Goal: Task Accomplishment & Management: Use online tool/utility

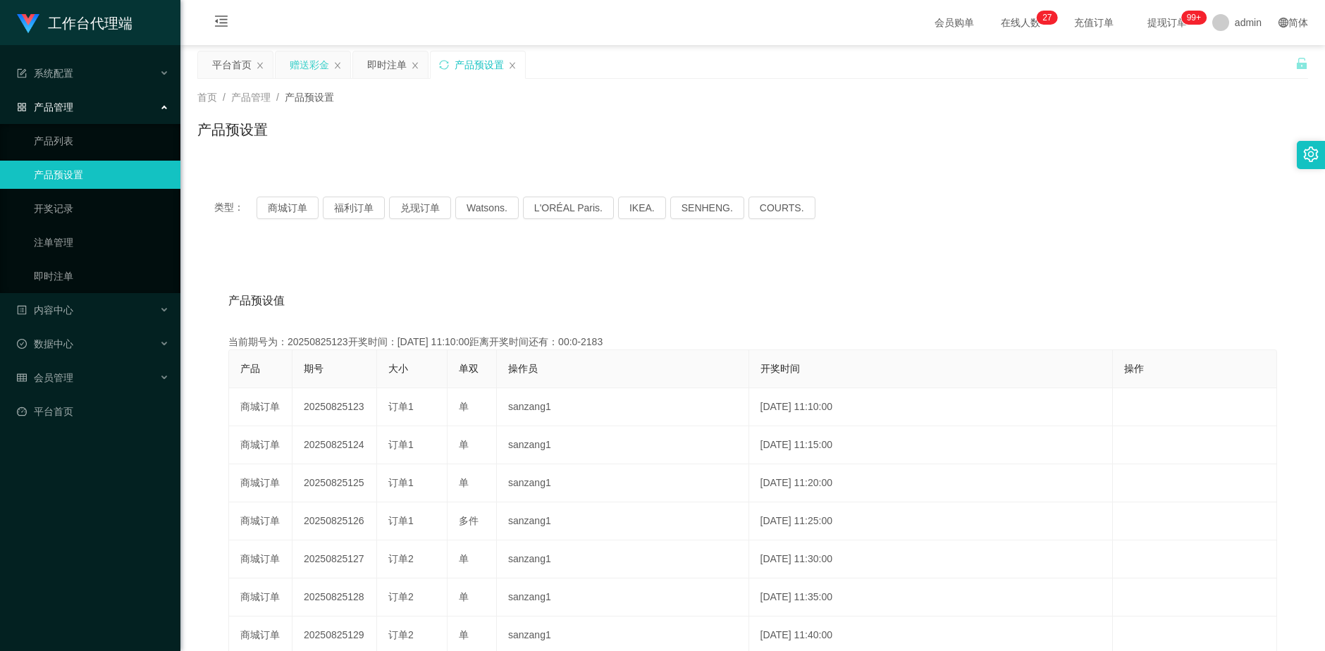
click at [311, 67] on div "赠送彩金" at bounding box center [309, 64] width 39 height 27
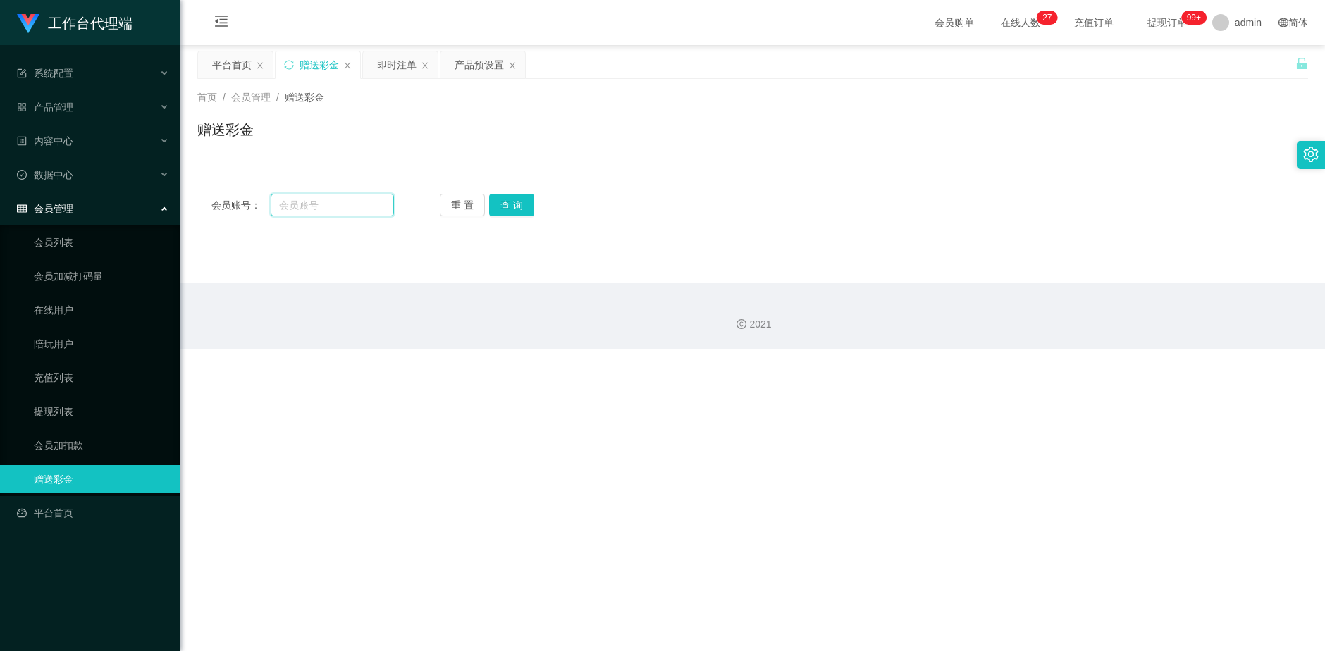
click at [311, 206] on input "text" at bounding box center [333, 205] width 124 height 23
paste input "Firnafra"
type input "Firnafra"
click at [517, 213] on button "查 询" at bounding box center [511, 205] width 45 height 23
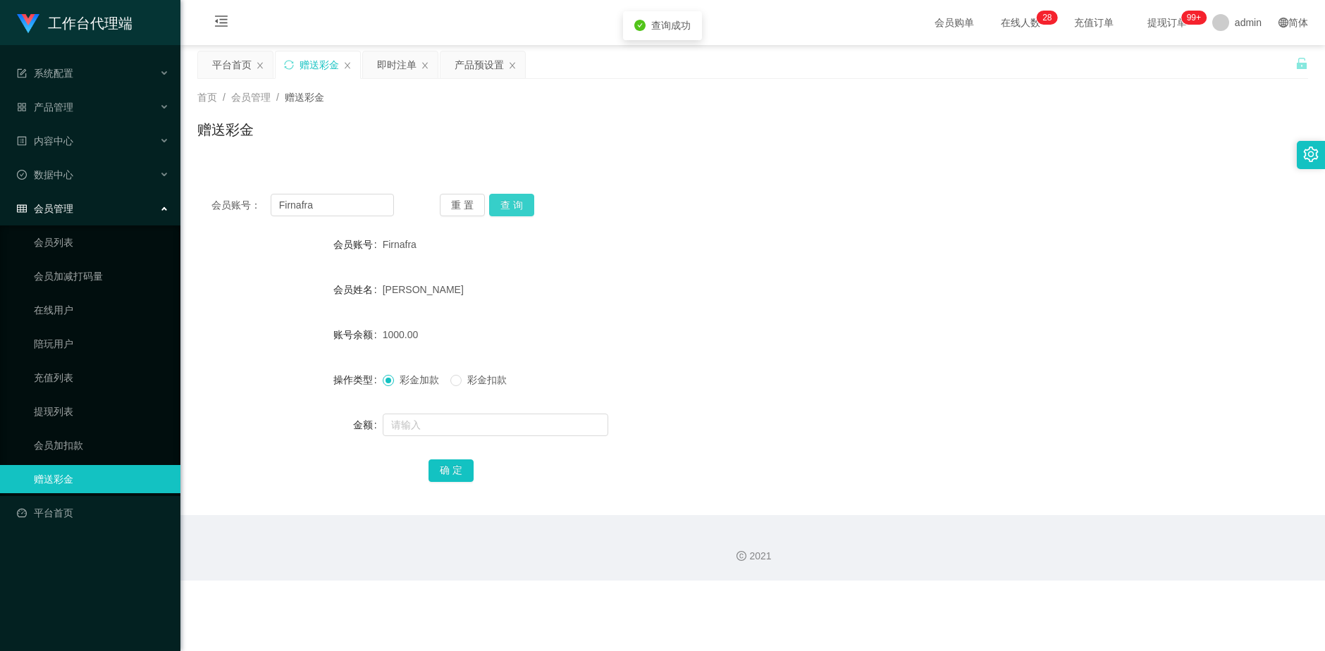
click at [517, 213] on button "查 询" at bounding box center [511, 205] width 45 height 23
click at [461, 61] on div "产品预设置" at bounding box center [479, 64] width 49 height 27
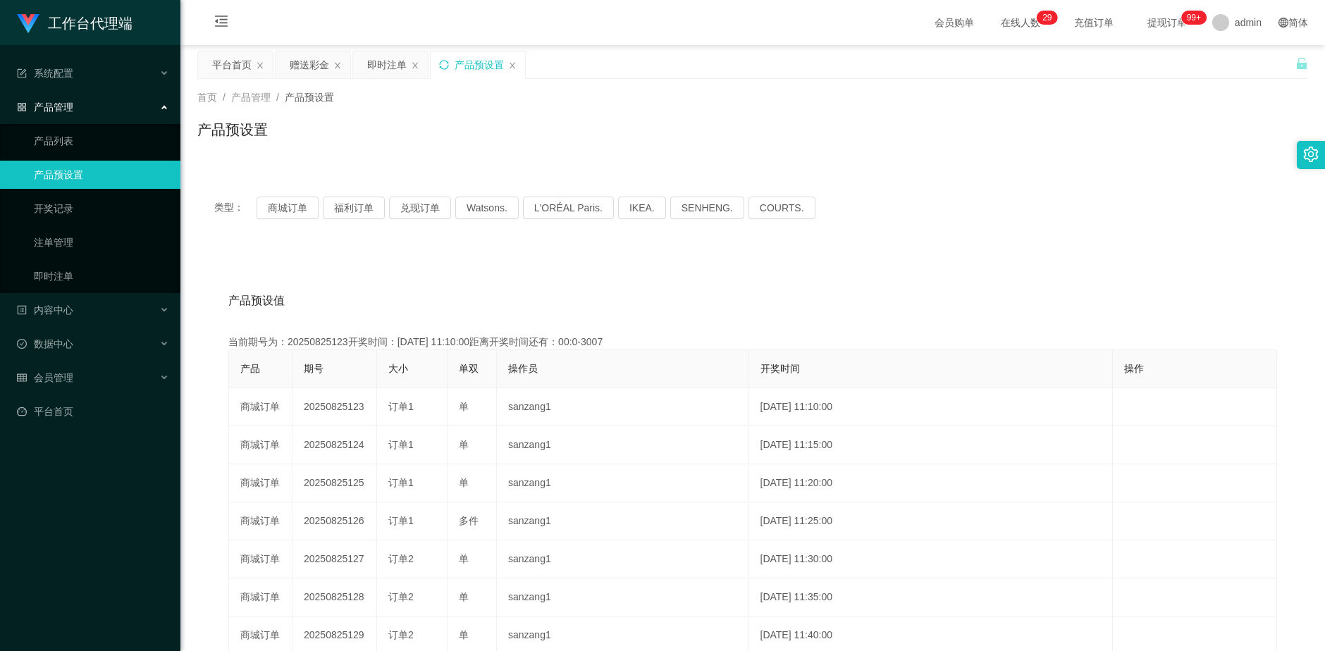
click at [444, 63] on icon "图标: sync" at bounding box center [444, 65] width 10 height 10
click at [309, 73] on div "赠送彩金" at bounding box center [309, 64] width 39 height 27
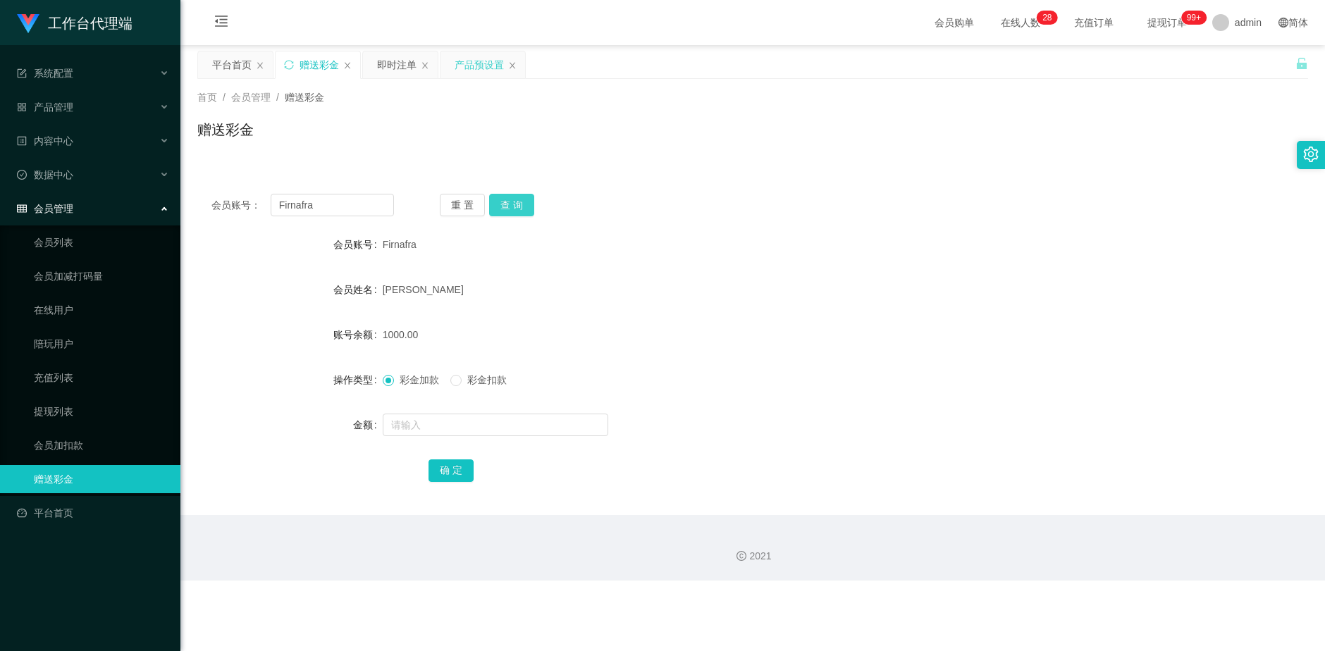
click at [507, 205] on button "查 询" at bounding box center [511, 205] width 45 height 23
click at [393, 68] on div "即时注单" at bounding box center [396, 64] width 39 height 27
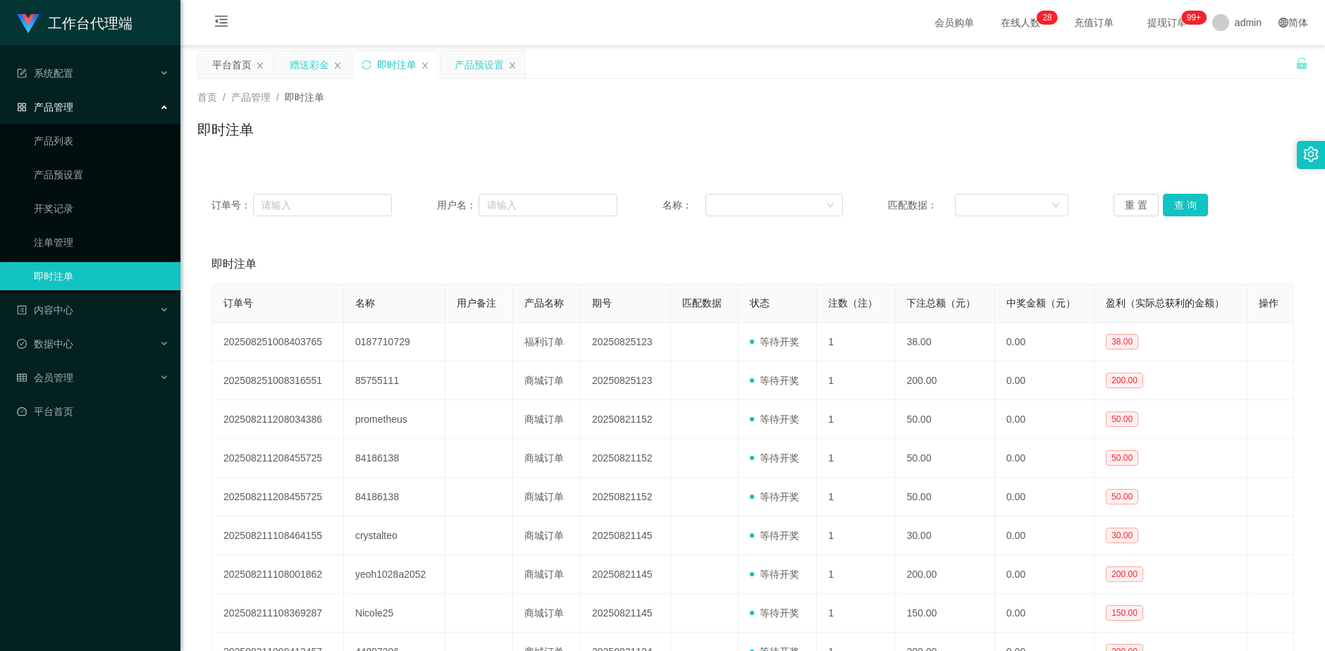
click at [312, 70] on div "赠送彩金" at bounding box center [309, 64] width 39 height 27
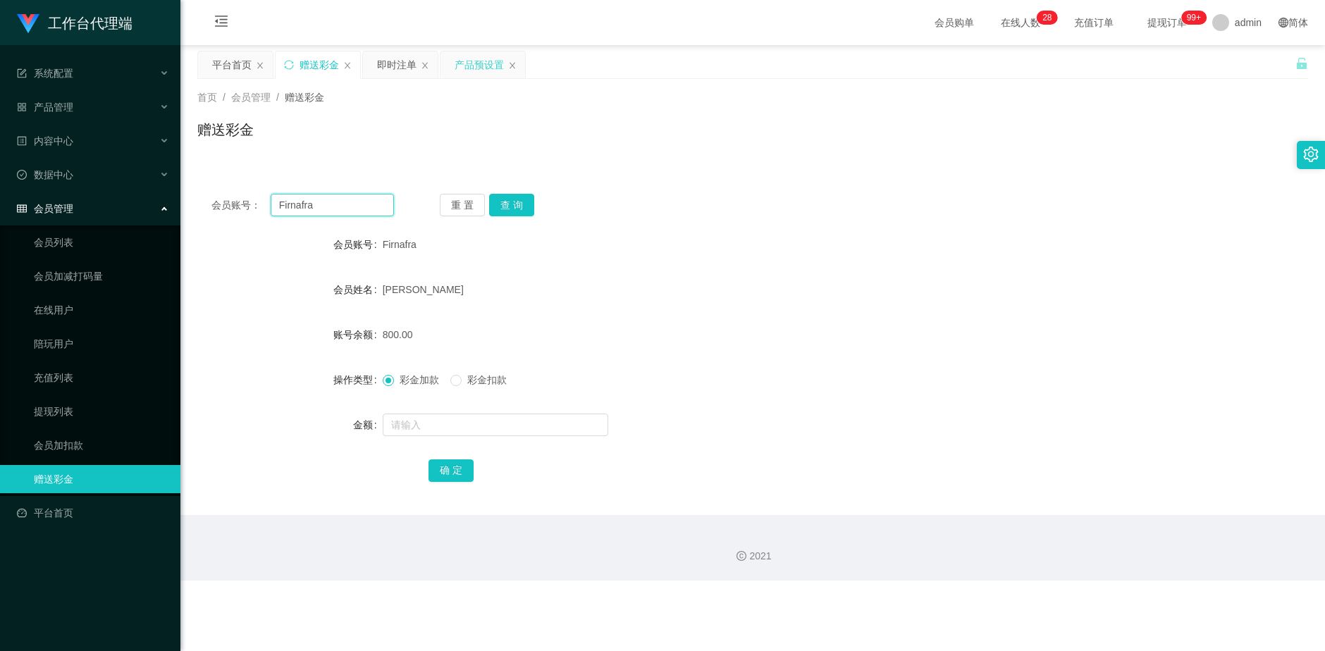
drag, startPoint x: 335, startPoint y: 212, endPoint x: 276, endPoint y: 210, distance: 58.5
click at [276, 210] on input "Firnafra" at bounding box center [333, 205] width 124 height 23
drag, startPoint x: 383, startPoint y: 65, endPoint x: 397, endPoint y: 73, distance: 16.1
click at [384, 65] on div "即时注单" at bounding box center [396, 64] width 39 height 27
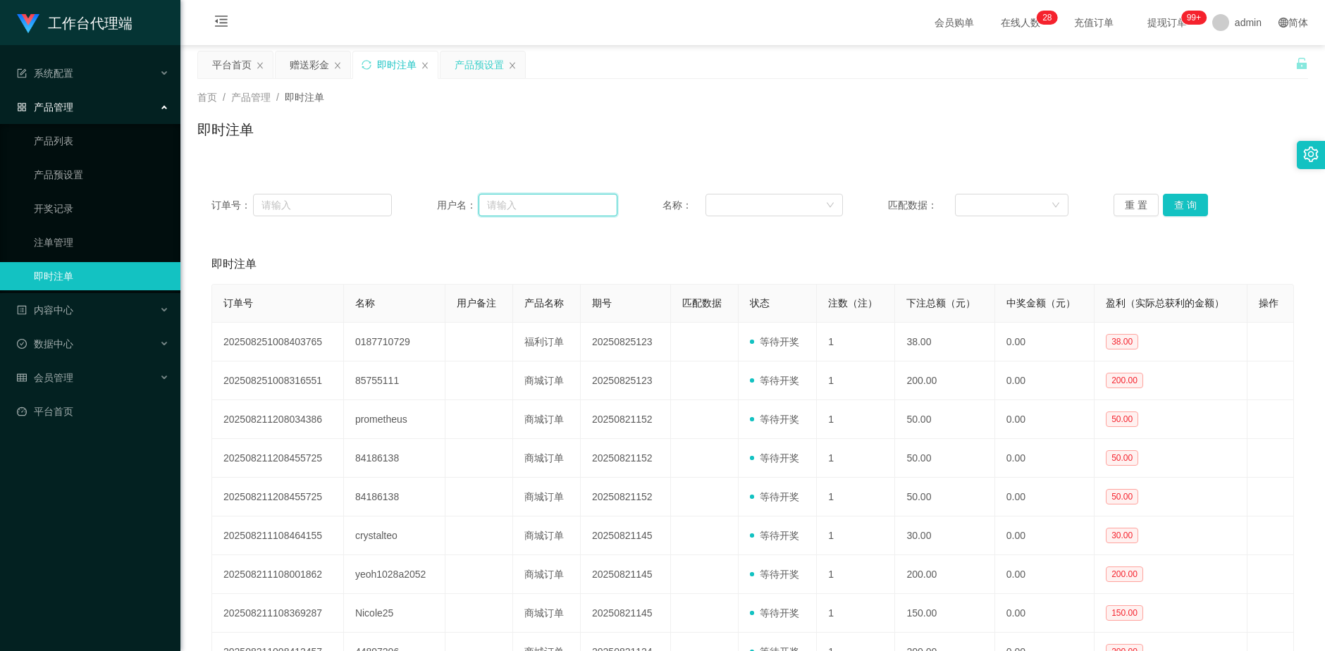
drag, startPoint x: 571, startPoint y: 199, endPoint x: 536, endPoint y: 202, distance: 34.6
click at [570, 199] on input "text" at bounding box center [548, 205] width 139 height 23
click at [547, 206] on input "text" at bounding box center [548, 205] width 139 height 23
paste input "盈利数据升值盈利点到达，大家查看账户余额报备一下"
drag, startPoint x: 586, startPoint y: 206, endPoint x: 412, endPoint y: 218, distance: 174.5
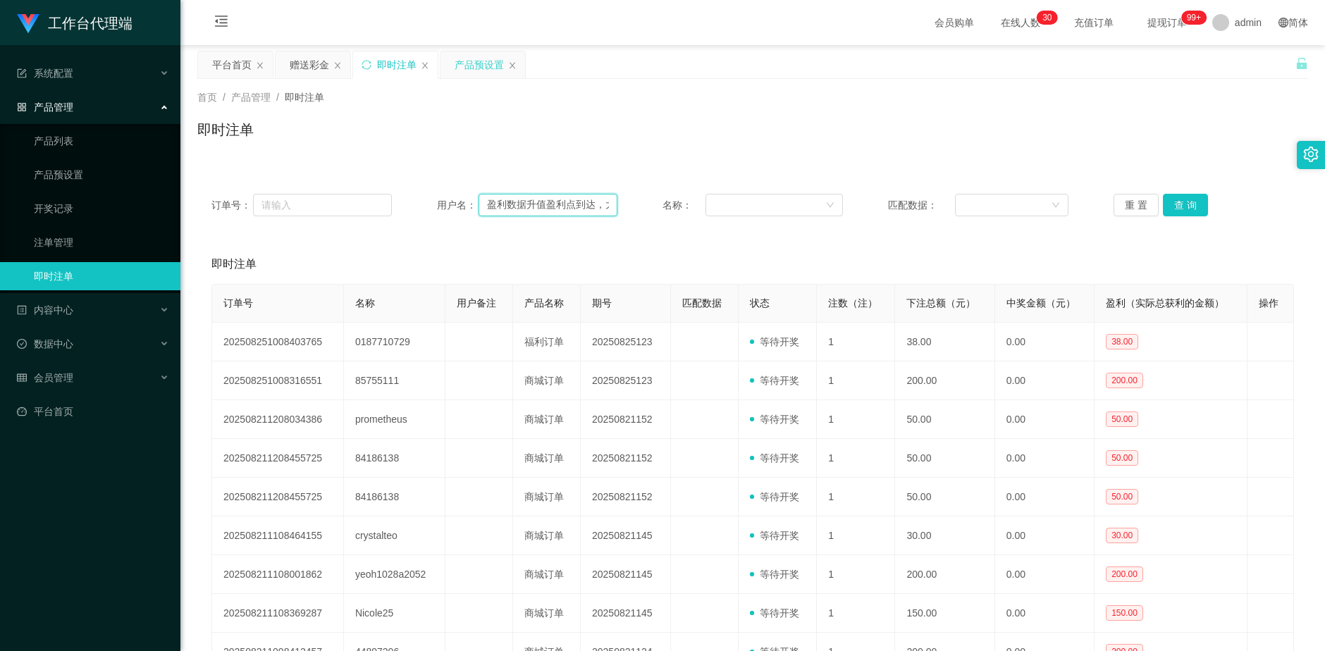
click at [412, 218] on div "订单号： 用户名： 盈利数据升值盈利点到达，大家查看账户余额报备一下 名称： 匹配数据： 重 置 查 询" at bounding box center [752, 205] width 1111 height 51
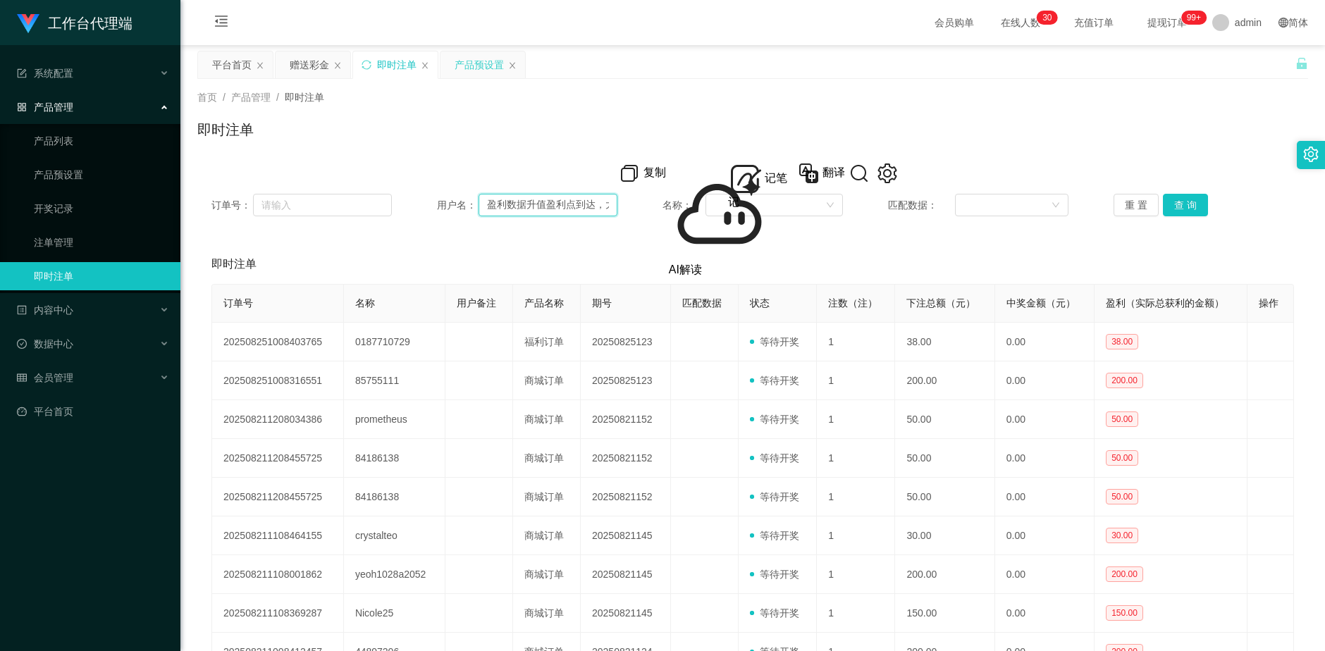
type input "下"
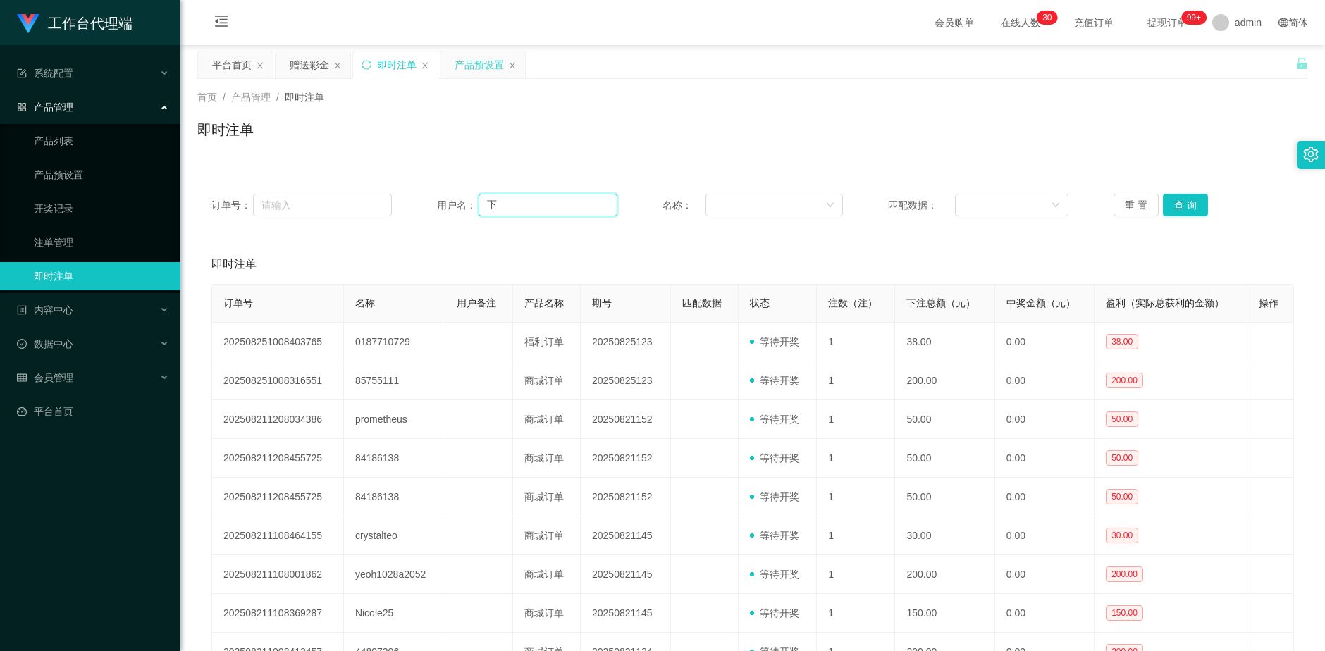
click at [535, 203] on input "下" at bounding box center [548, 205] width 139 height 23
drag, startPoint x: 330, startPoint y: 67, endPoint x: 322, endPoint y: 69, distance: 8.0
click at [330, 67] on div "赠送彩金" at bounding box center [313, 64] width 75 height 27
click at [308, 70] on div "赠送彩金" at bounding box center [309, 64] width 39 height 27
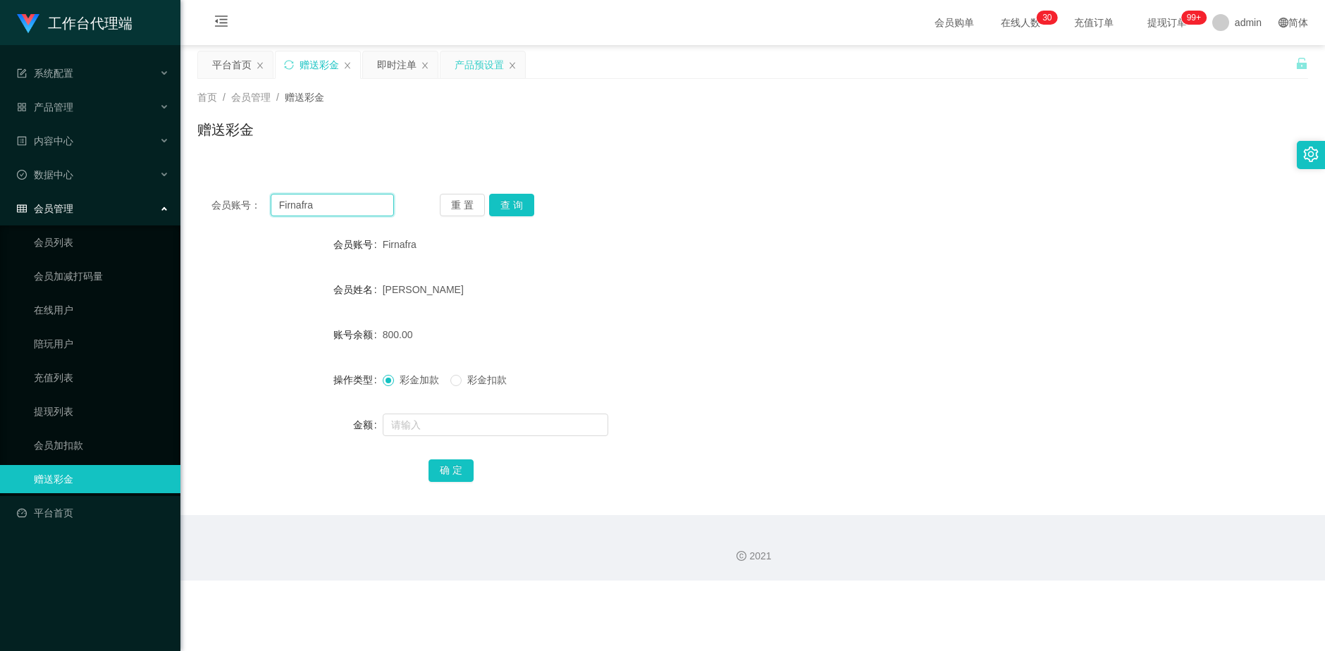
drag, startPoint x: 333, startPoint y: 209, endPoint x: 233, endPoint y: 204, distance: 99.5
click at [233, 204] on div "会员账号： [PERSON_NAME]" at bounding box center [302, 205] width 183 height 23
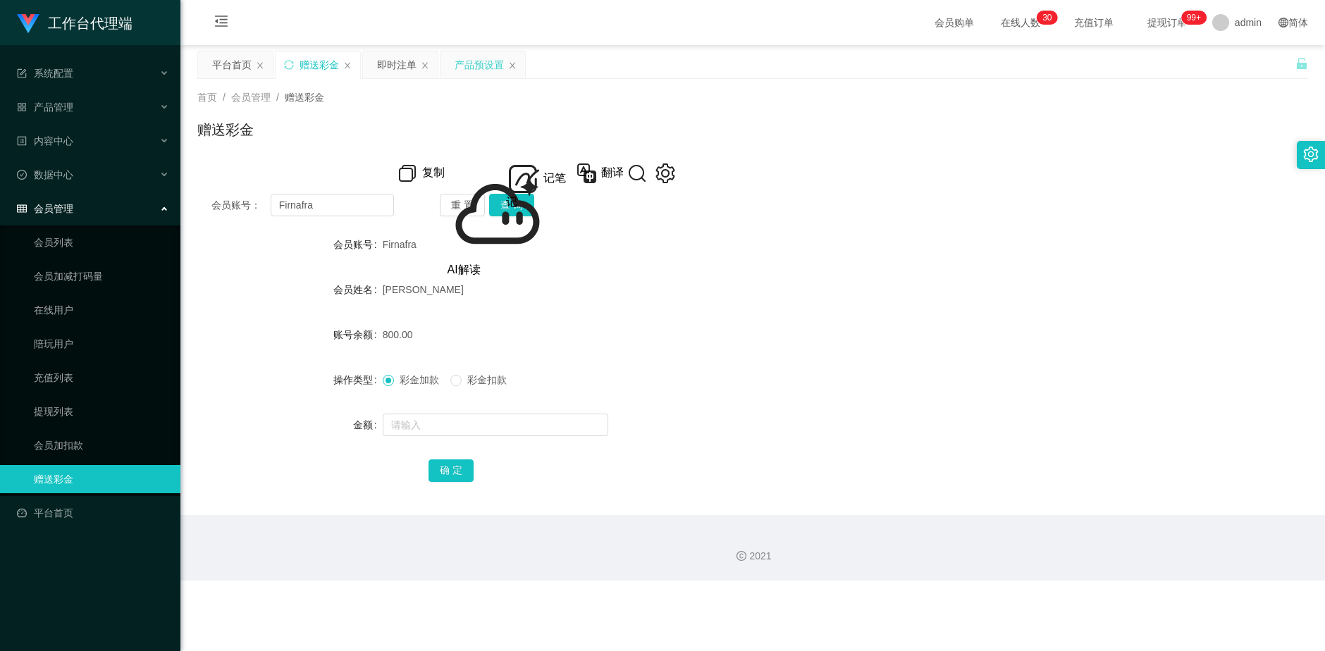
drag, startPoint x: 394, startPoint y: 63, endPoint x: 426, endPoint y: 106, distance: 53.8
click at [394, 63] on div "即时注单" at bounding box center [396, 64] width 39 height 27
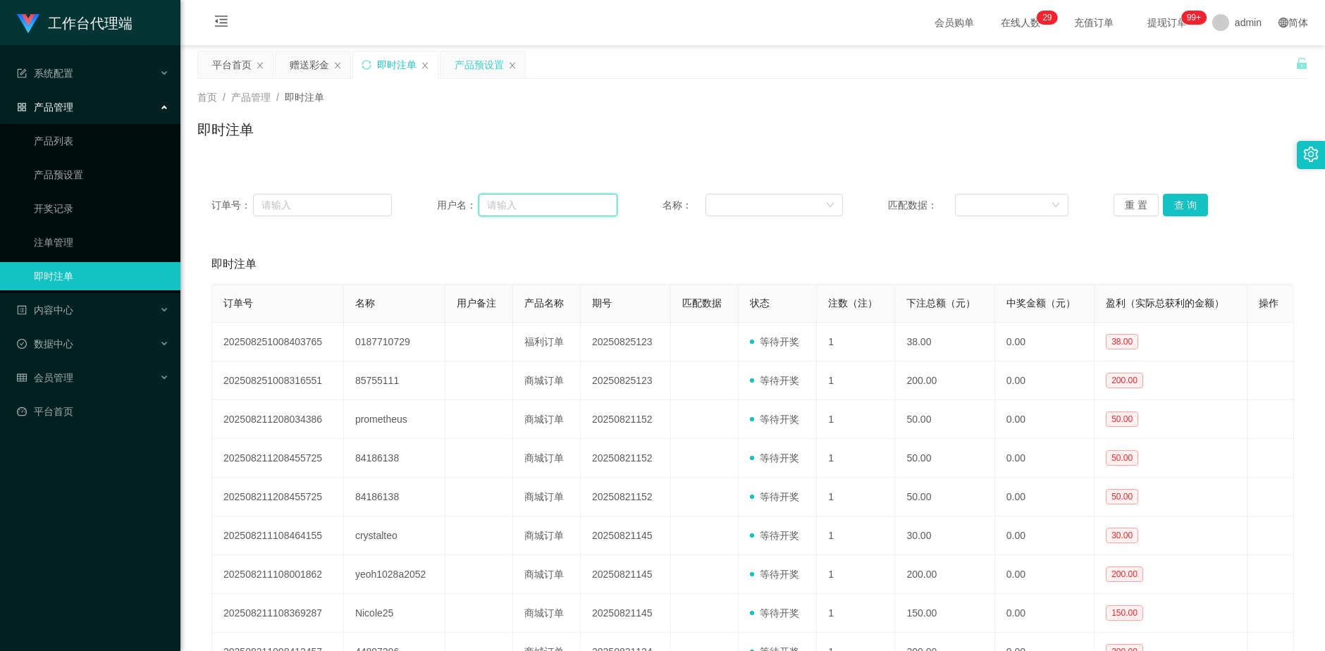
click at [553, 203] on input "text" at bounding box center [548, 205] width 139 height 23
paste input "Firnafra"
type input "Firnafra"
click at [1185, 209] on button "查 询" at bounding box center [1185, 205] width 45 height 23
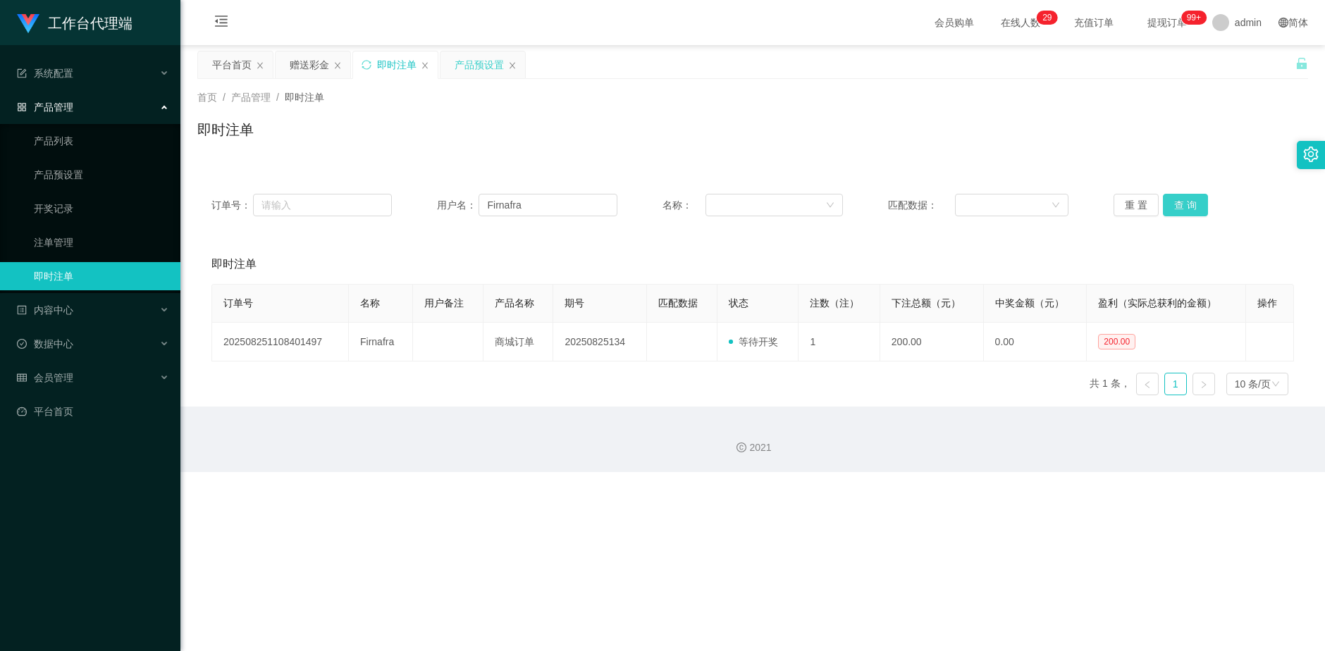
click at [1186, 206] on button "查 询" at bounding box center [1185, 205] width 45 height 23
click at [289, 67] on div "赠送彩金" at bounding box center [313, 64] width 75 height 27
click at [297, 60] on div "赠送彩金" at bounding box center [309, 64] width 39 height 27
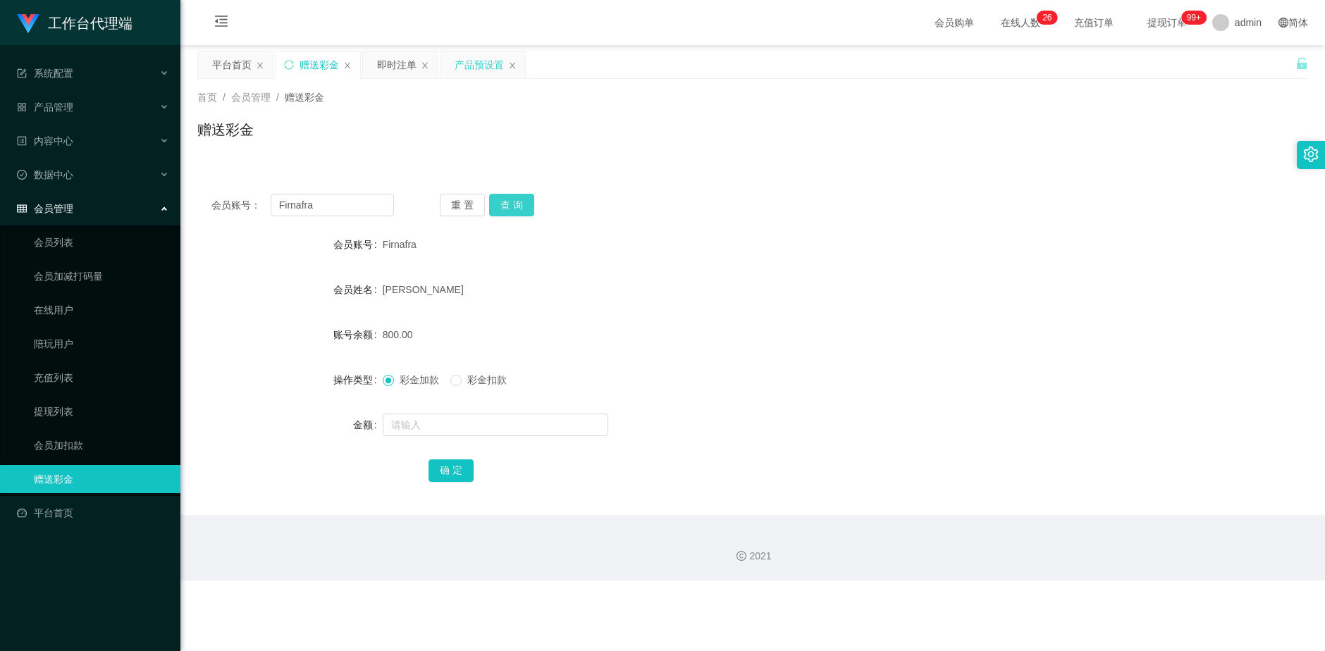
click at [524, 205] on button "查 询" at bounding box center [511, 205] width 45 height 23
click at [452, 419] on input "text" at bounding box center [496, 425] width 226 height 23
type input "200"
click at [452, 472] on button "确 定" at bounding box center [450, 470] width 45 height 23
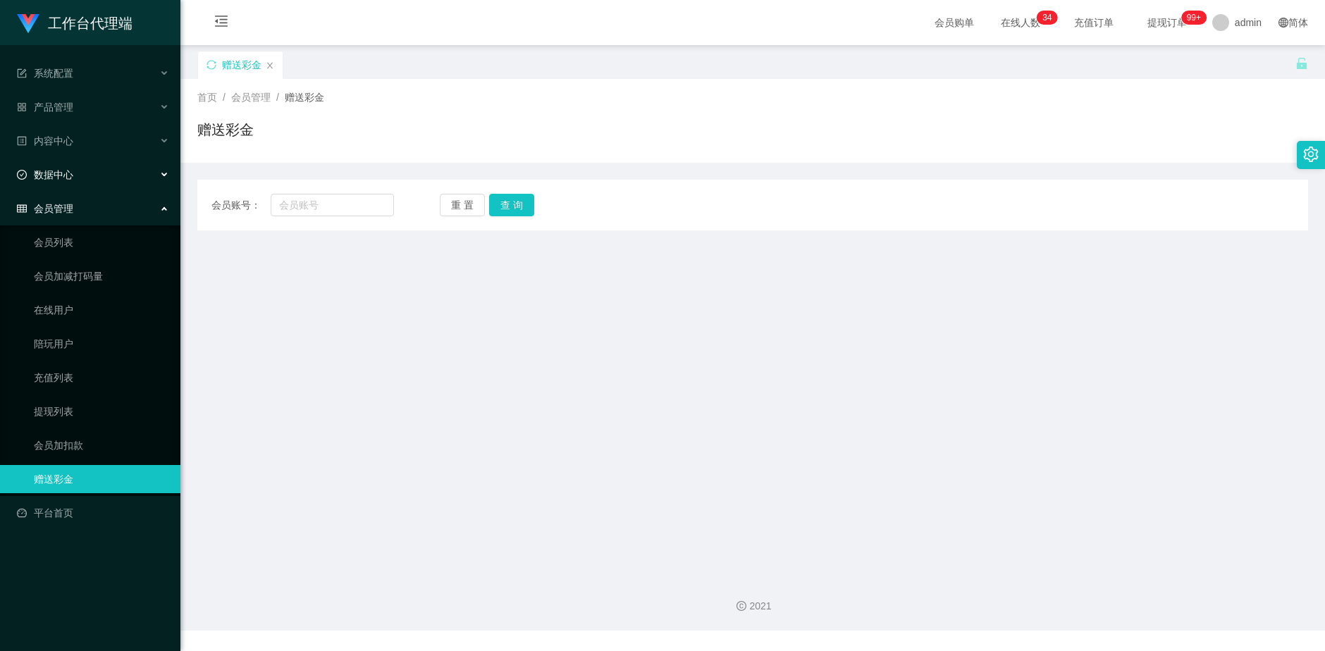
click at [71, 175] on span "数据中心" at bounding box center [45, 174] width 56 height 11
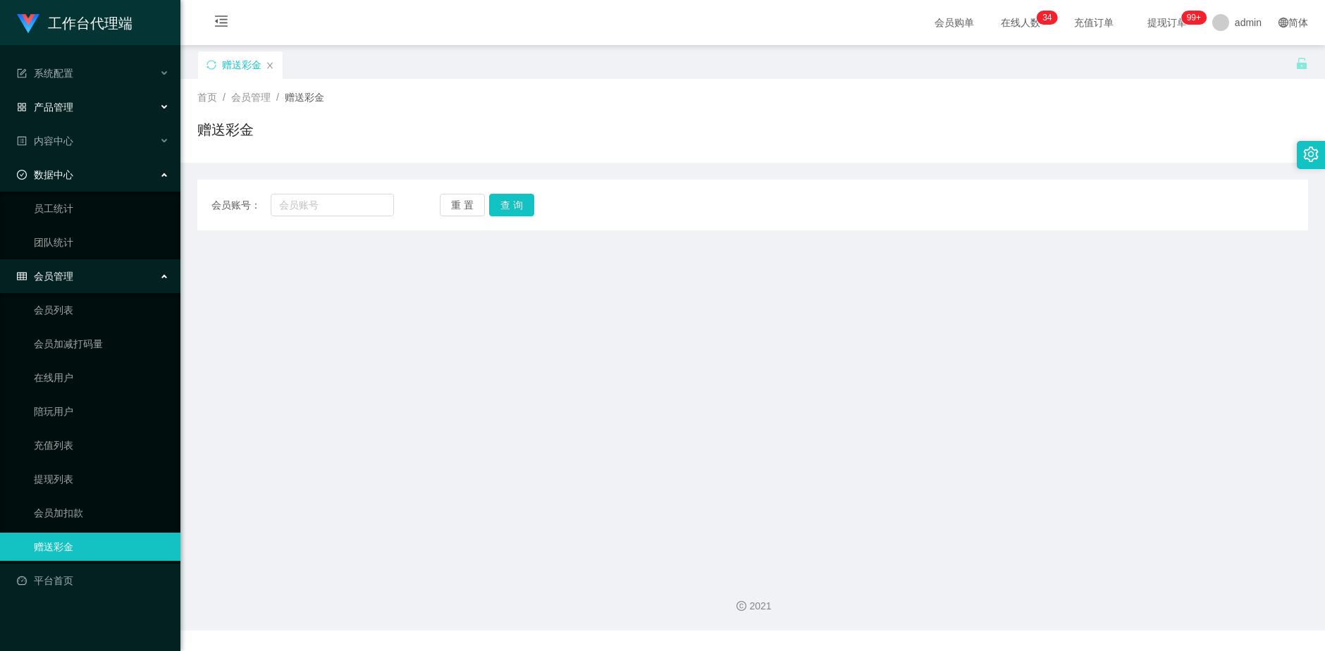
click at [71, 110] on span "产品管理" at bounding box center [45, 106] width 56 height 11
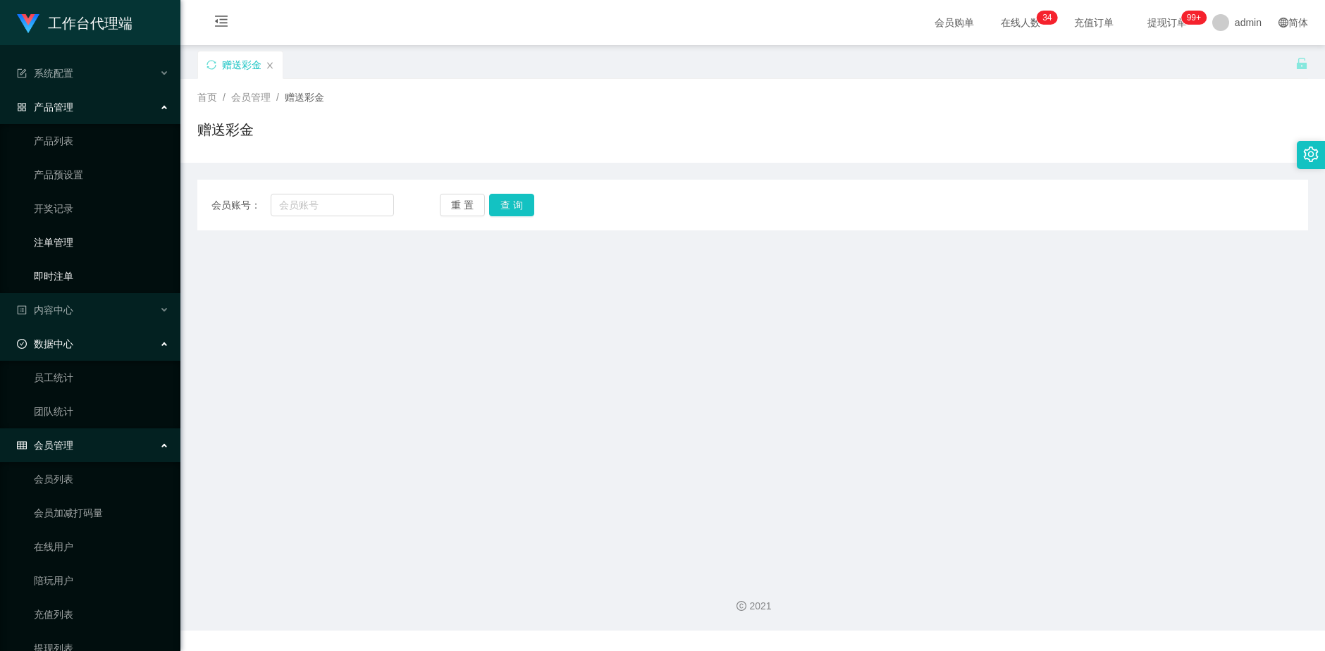
drag, startPoint x: 94, startPoint y: 233, endPoint x: 85, endPoint y: 265, distance: 32.8
click at [93, 235] on link "注单管理" at bounding box center [101, 242] width 135 height 28
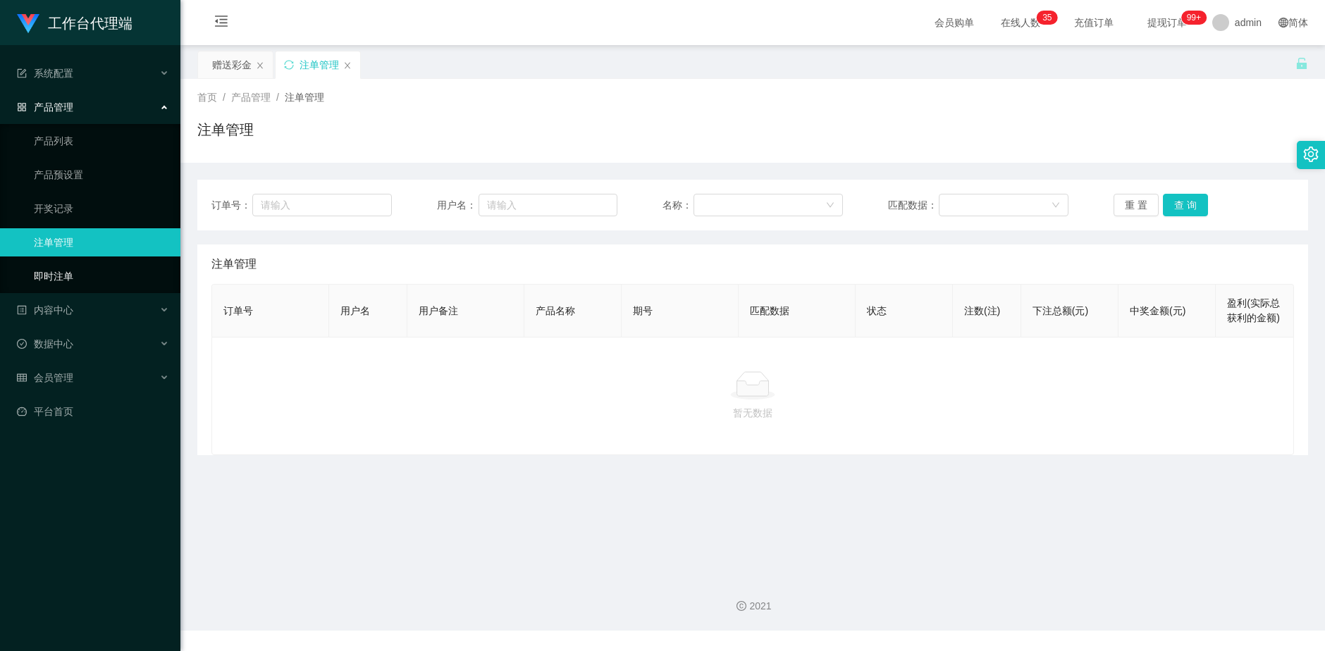
click at [67, 277] on link "即时注单" at bounding box center [101, 276] width 135 height 28
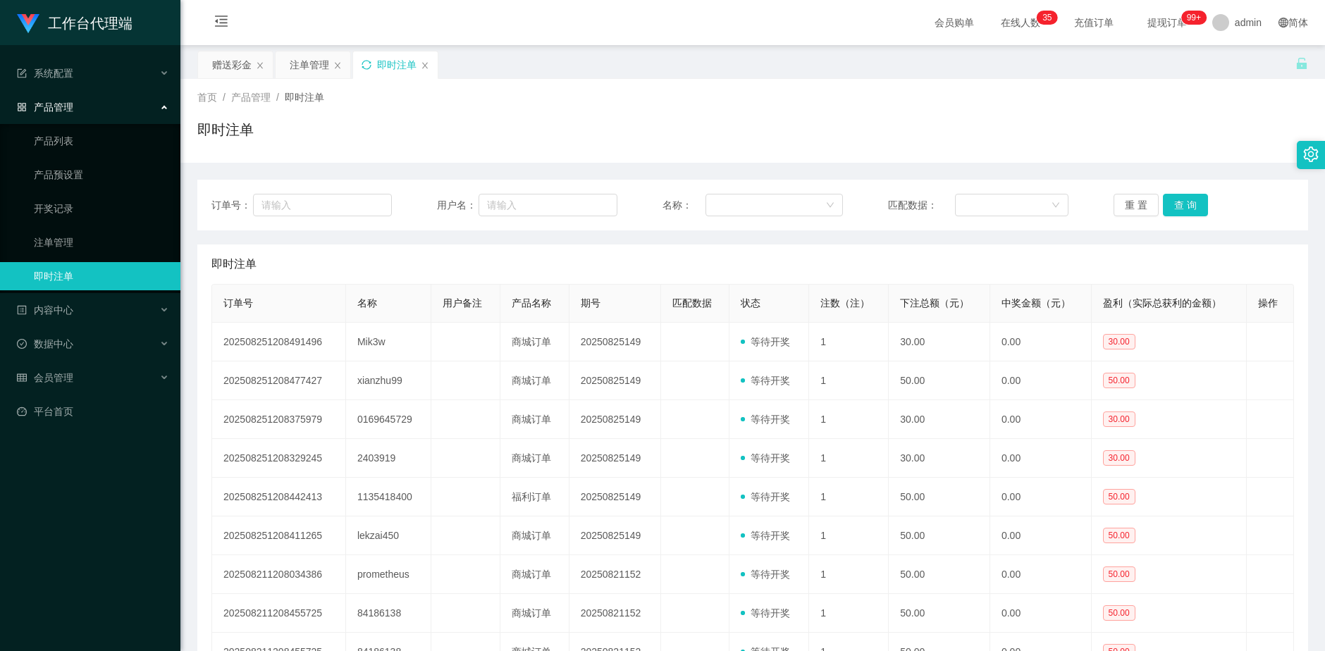
click at [364, 66] on icon "图标: sync" at bounding box center [367, 65] width 10 height 10
click at [86, 175] on link "产品预设置" at bounding box center [101, 175] width 135 height 28
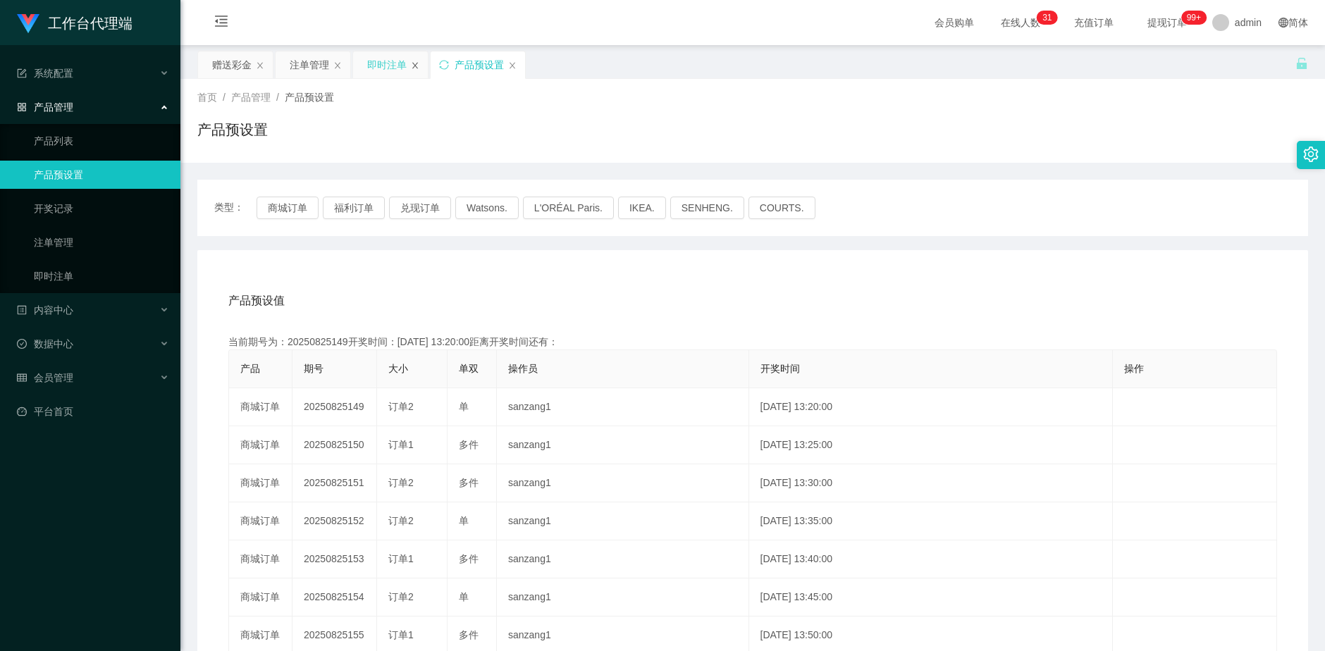
click at [416, 63] on icon "图标: close" at bounding box center [415, 65] width 8 height 8
click at [369, 66] on icon "图标: sync" at bounding box center [367, 65] width 10 height 10
click at [422, 209] on button "兑现订单" at bounding box center [420, 208] width 62 height 23
